Goal: Entertainment & Leisure: Browse casually

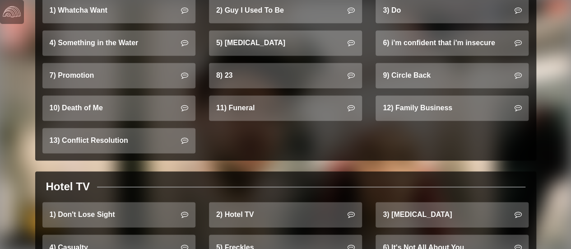
scroll to position [542, 0]
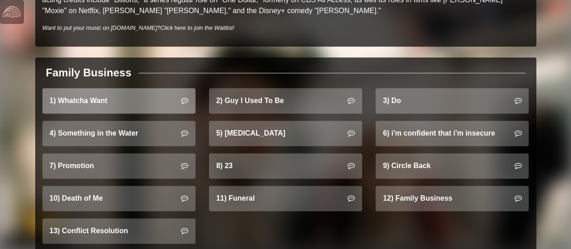
click at [138, 97] on link "1) Whatcha Want" at bounding box center [118, 100] width 153 height 25
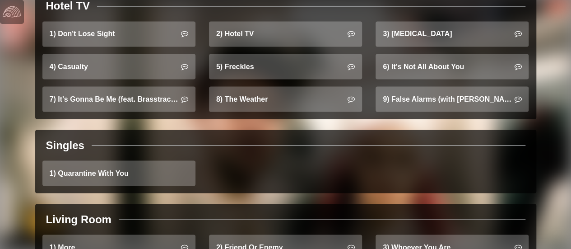
scroll to position [973, 0]
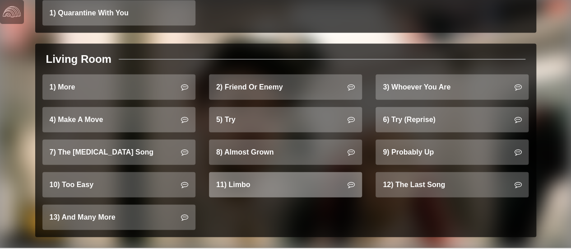
click at [257, 172] on link "11) Limbo" at bounding box center [285, 184] width 153 height 25
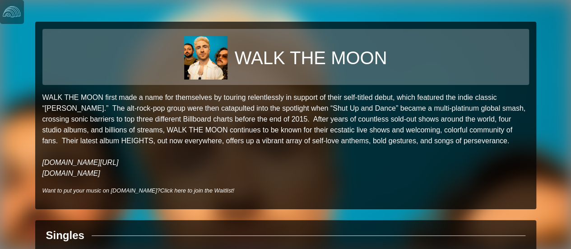
scroll to position [89, 0]
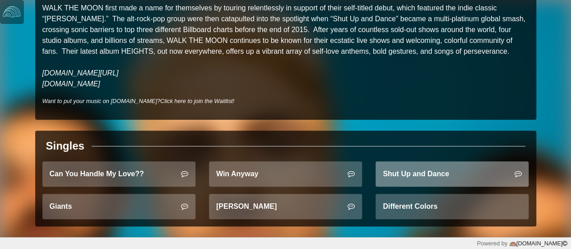
click at [427, 178] on link "Shut Up and Dance" at bounding box center [452, 173] width 153 height 25
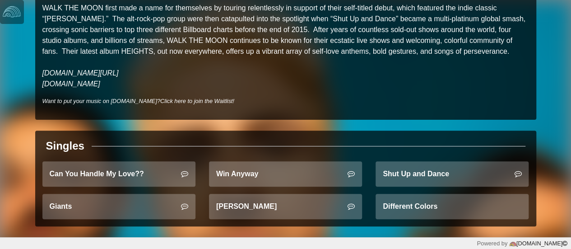
scroll to position [0, 0]
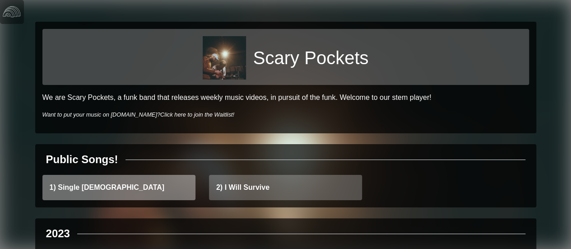
click at [102, 196] on link "1) Single Ladies" at bounding box center [118, 187] width 153 height 25
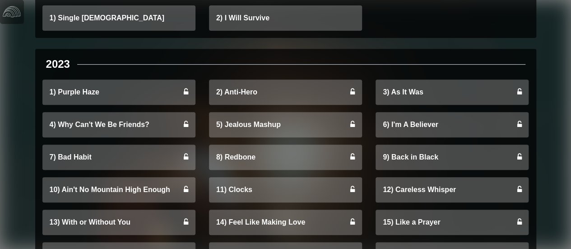
scroll to position [504, 0]
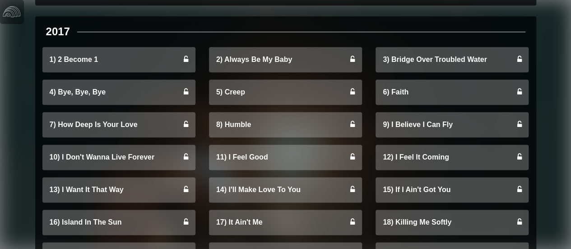
click at [237, 130] on link "8) Humble" at bounding box center [285, 124] width 153 height 25
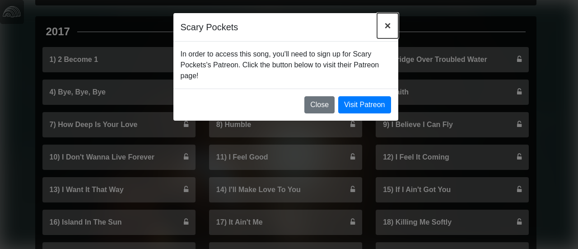
click at [388, 32] on button "×" at bounding box center [387, 25] width 21 height 25
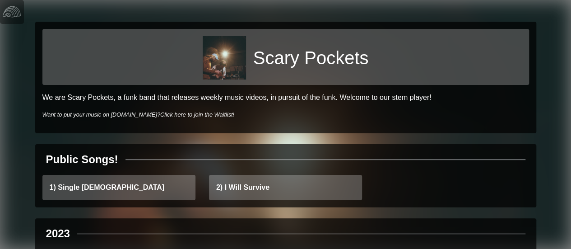
scroll to position [45, 0]
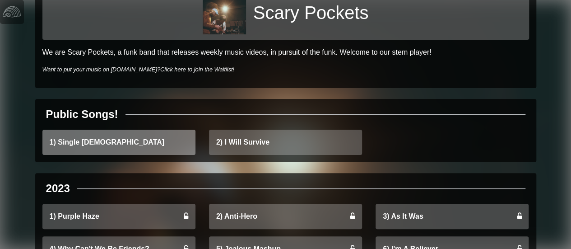
click at [131, 142] on link "1) Single Ladies" at bounding box center [118, 142] width 153 height 25
